Goal: Task Accomplishment & Management: Use online tool/utility

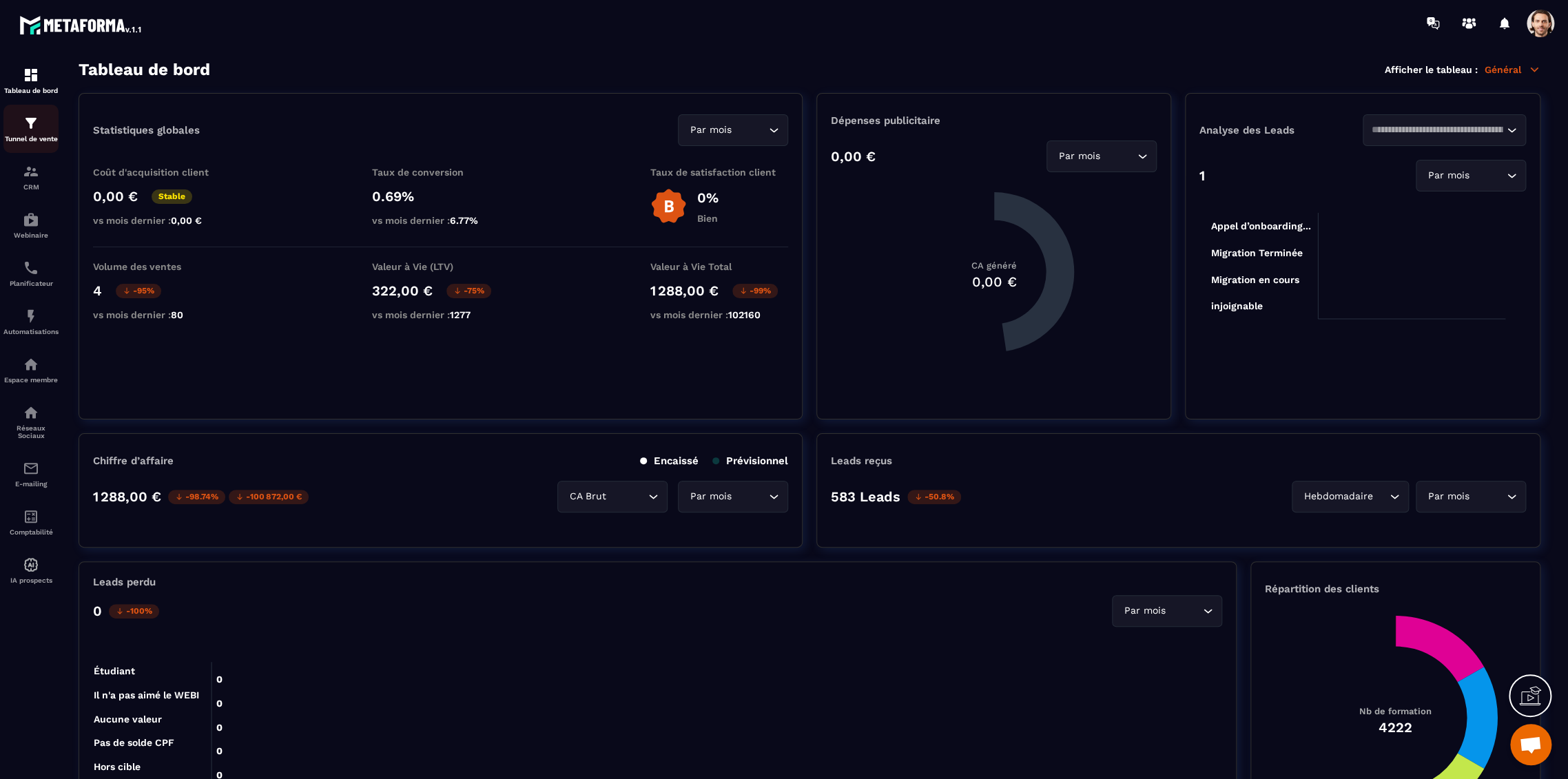
click at [36, 135] on p "Tunnel de vente" at bounding box center [31, 138] width 55 height 7
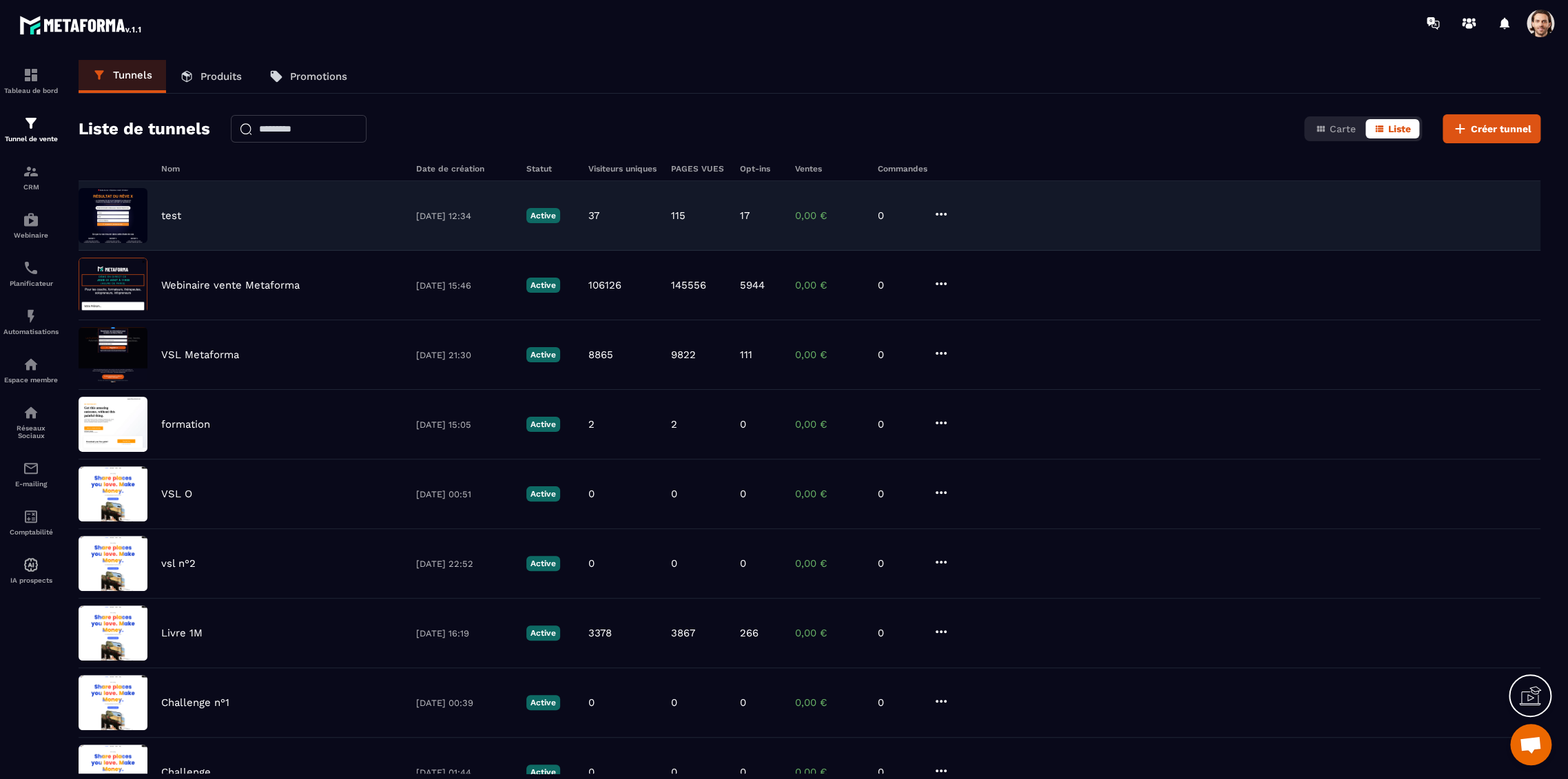
click at [165, 213] on p "test" at bounding box center [171, 216] width 20 height 13
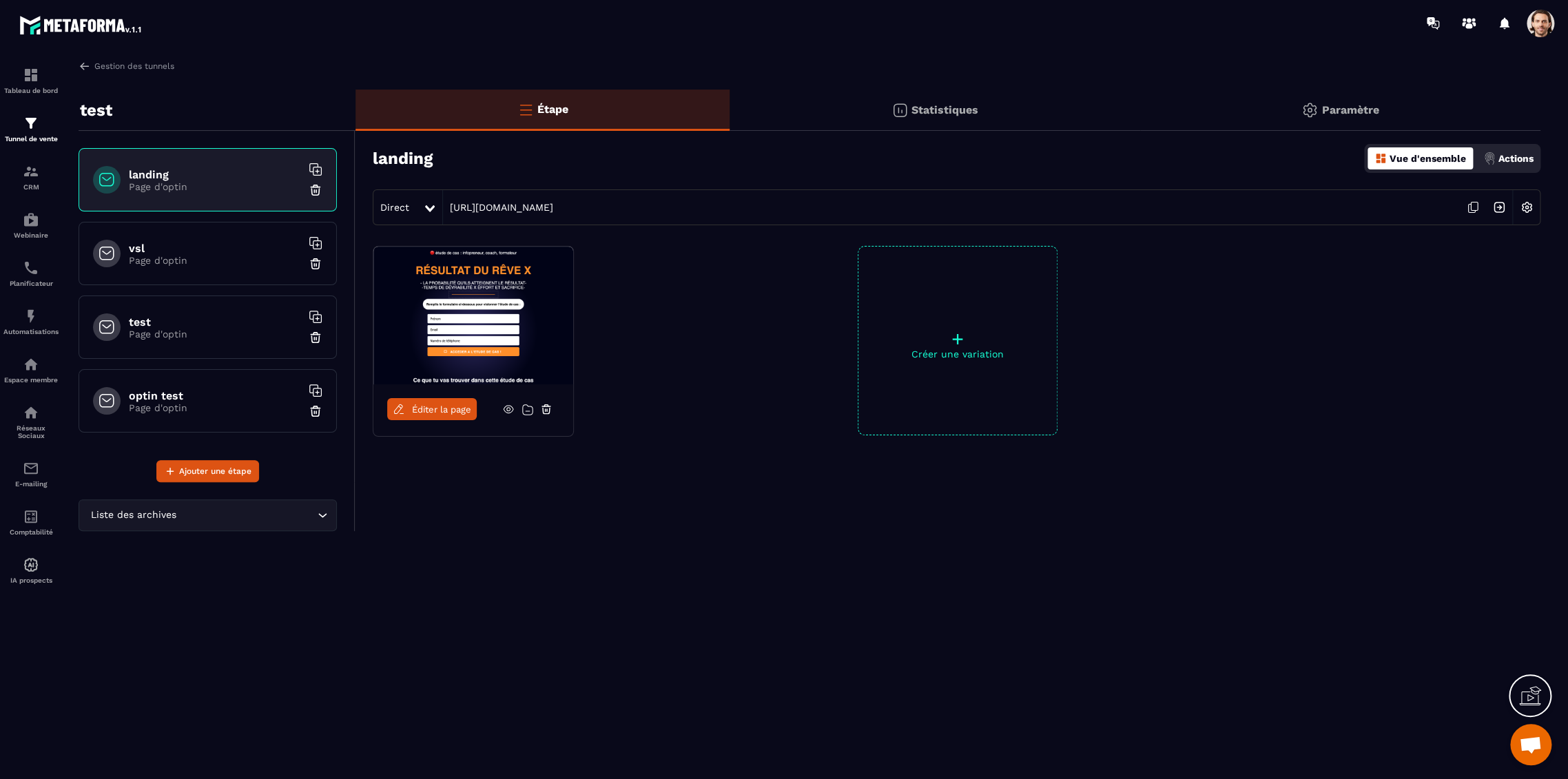
click at [1355, 111] on p "Paramètre" at bounding box center [1349, 109] width 57 height 13
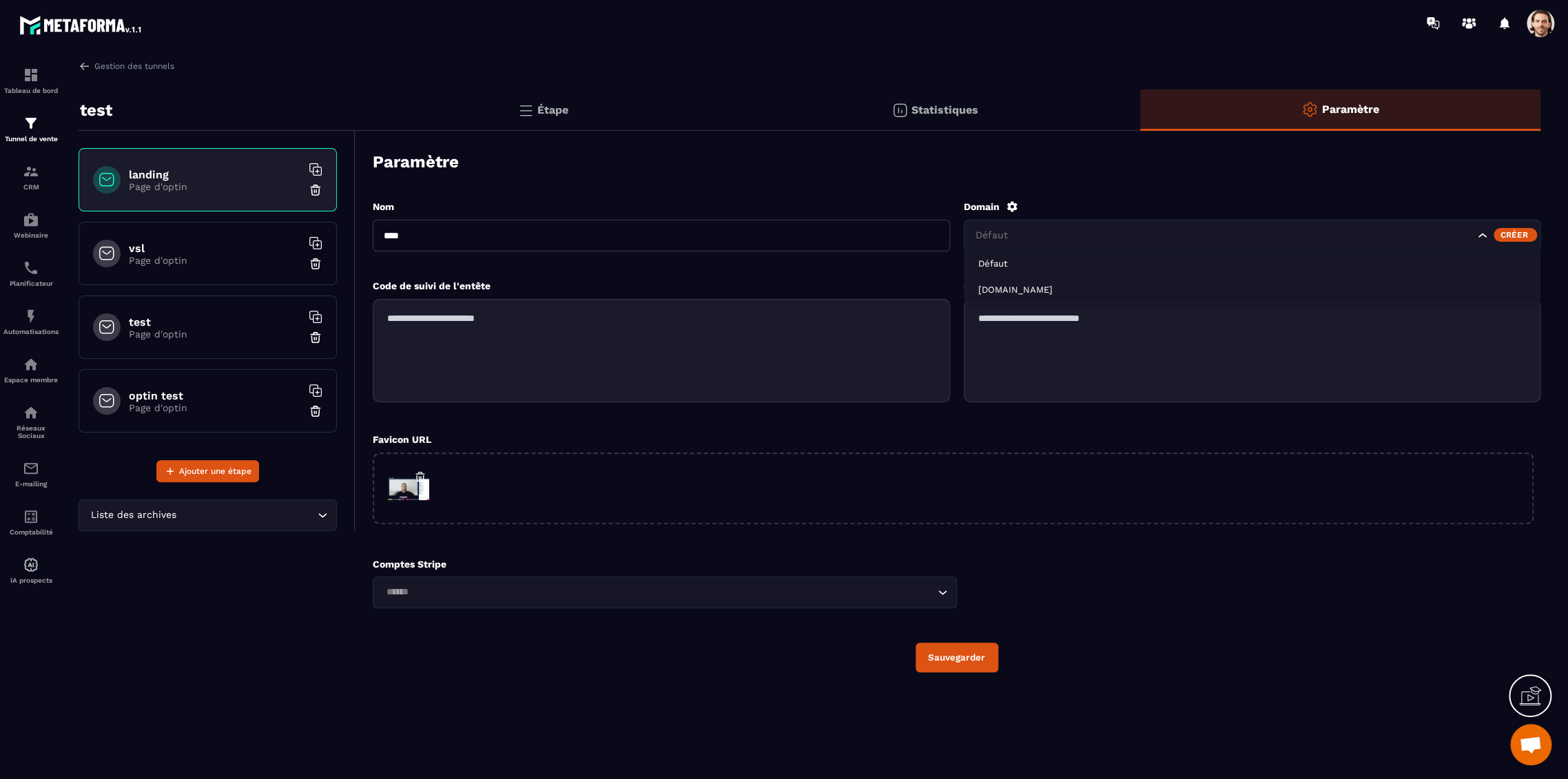
click at [1149, 234] on input "Search for option" at bounding box center [1224, 235] width 502 height 15
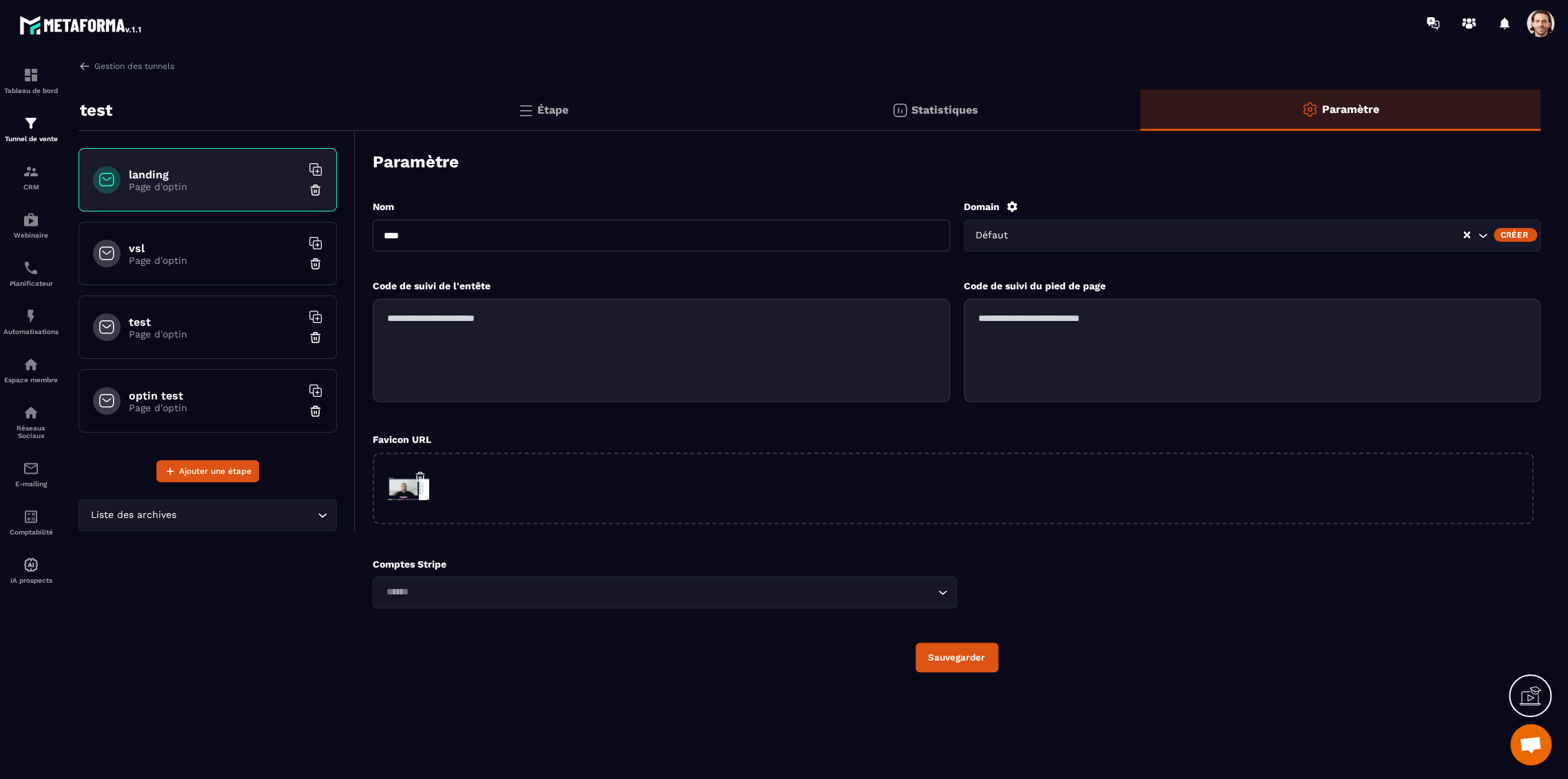
click at [1057, 158] on div "Paramètre" at bounding box center [957, 162] width 1168 height 48
click at [1013, 210] on icon at bounding box center [1011, 206] width 10 height 10
